Goal: Task Accomplishment & Management: Manage account settings

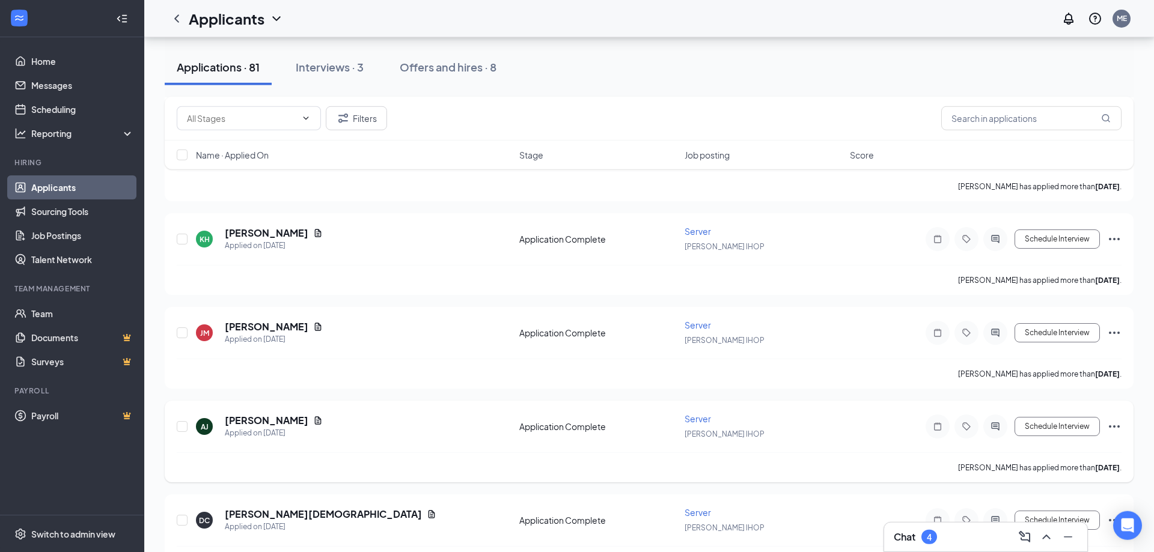
scroll to position [3984, 0]
click at [261, 320] on h5 "[PERSON_NAME]" at bounding box center [267, 326] width 84 height 13
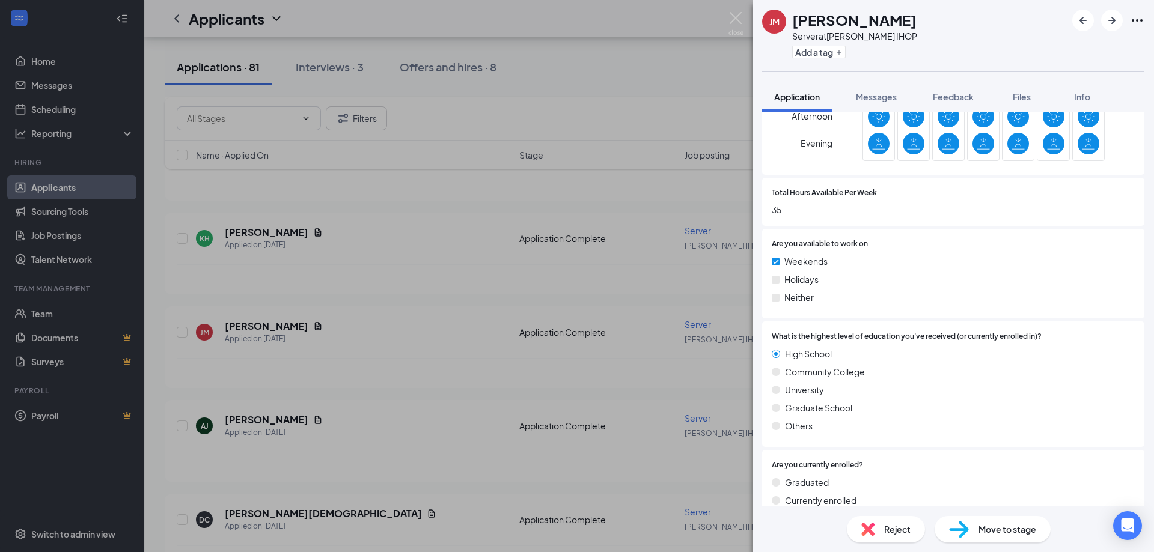
scroll to position [335, 0]
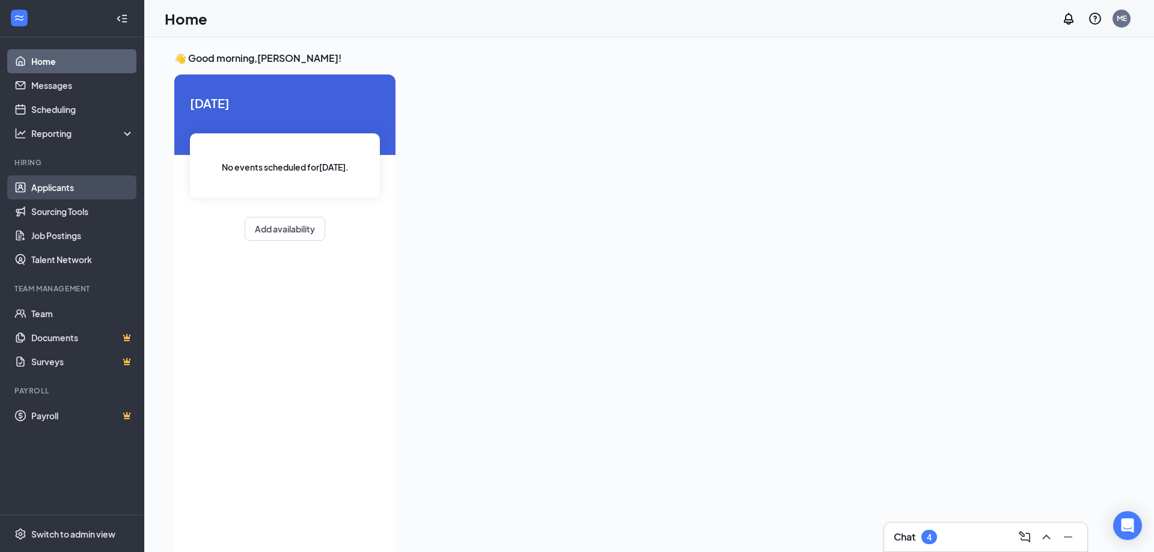
click at [75, 191] on link "Applicants" at bounding box center [82, 188] width 103 height 24
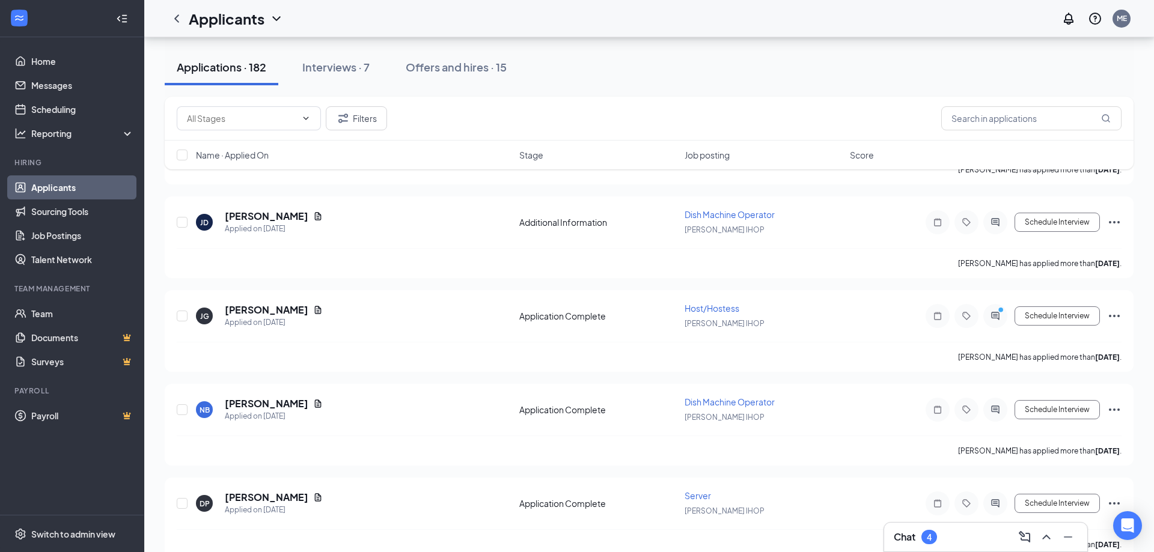
scroll to position [1594, 0]
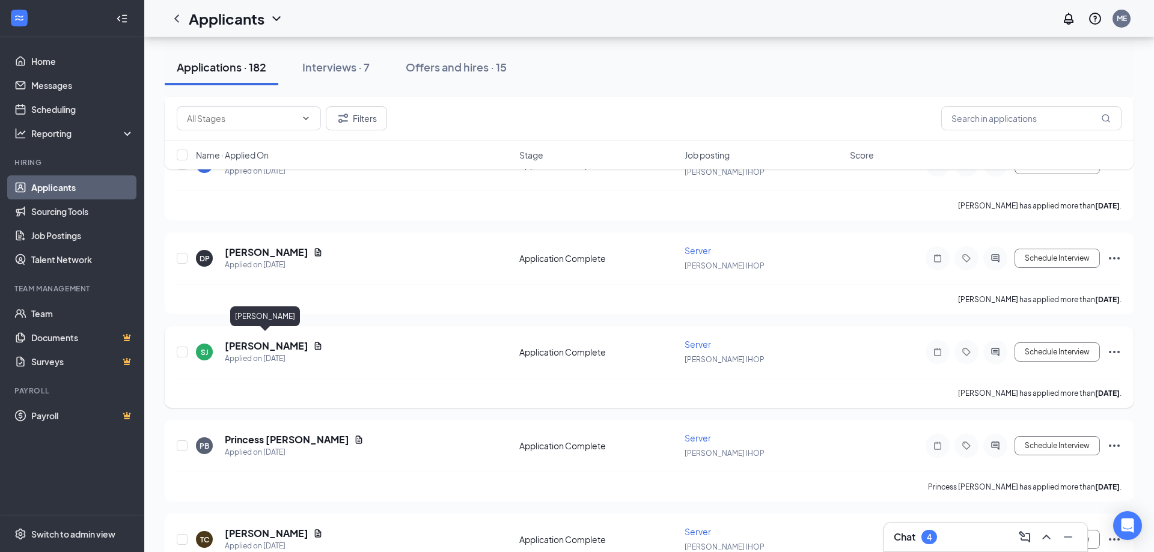
click at [291, 346] on h5 "[PERSON_NAME]" at bounding box center [267, 346] width 84 height 13
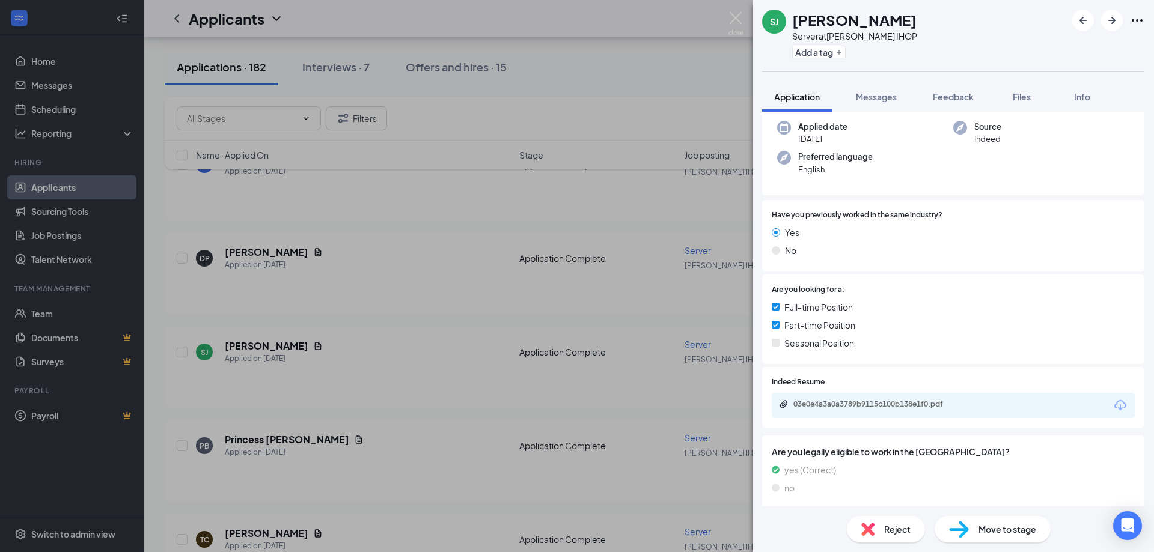
scroll to position [260, 0]
